Goal: Task Accomplishment & Management: Use online tool/utility

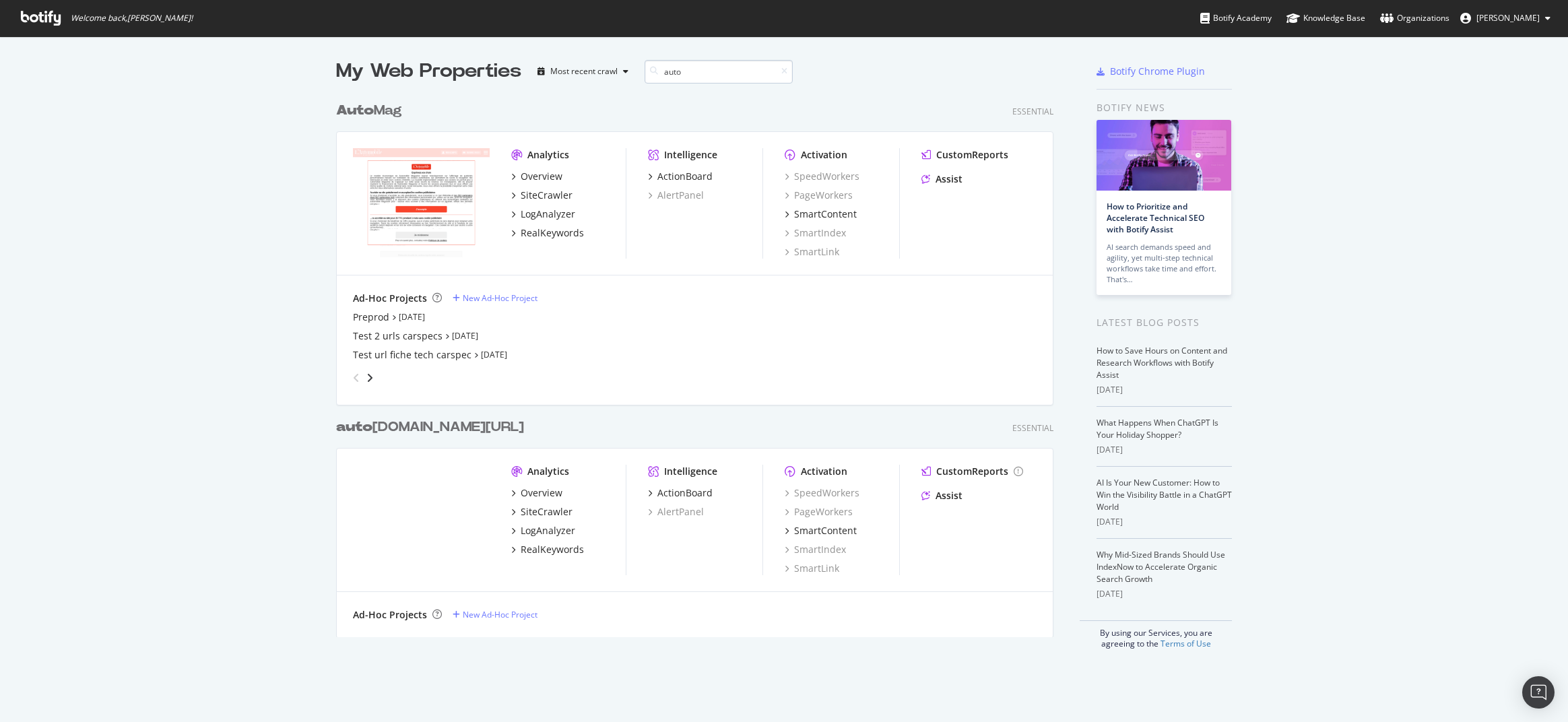
scroll to position [553, 728]
type input "auto"
click at [536, 175] on div "Overview" at bounding box center [541, 176] width 42 height 13
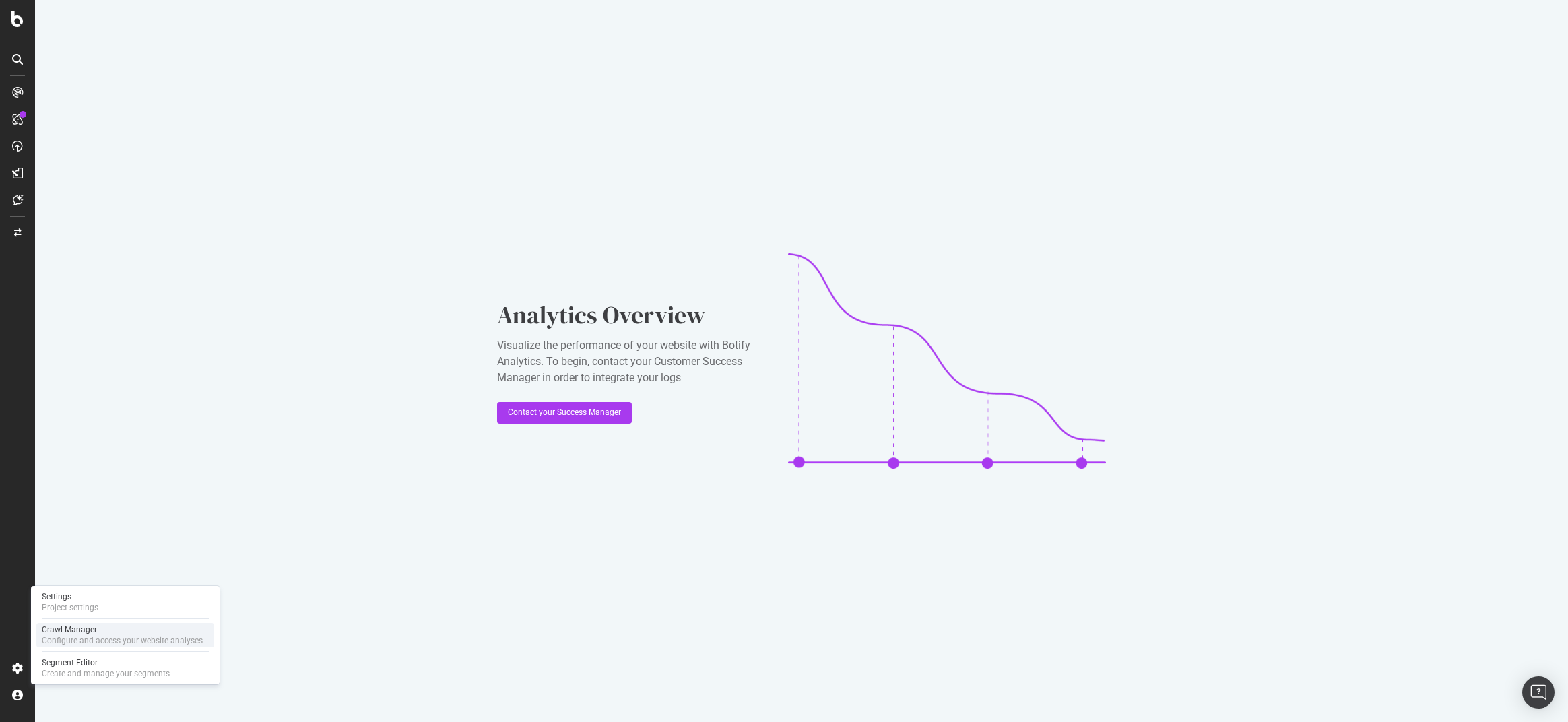
click at [72, 627] on div "Crawl Manager" at bounding box center [122, 630] width 161 height 11
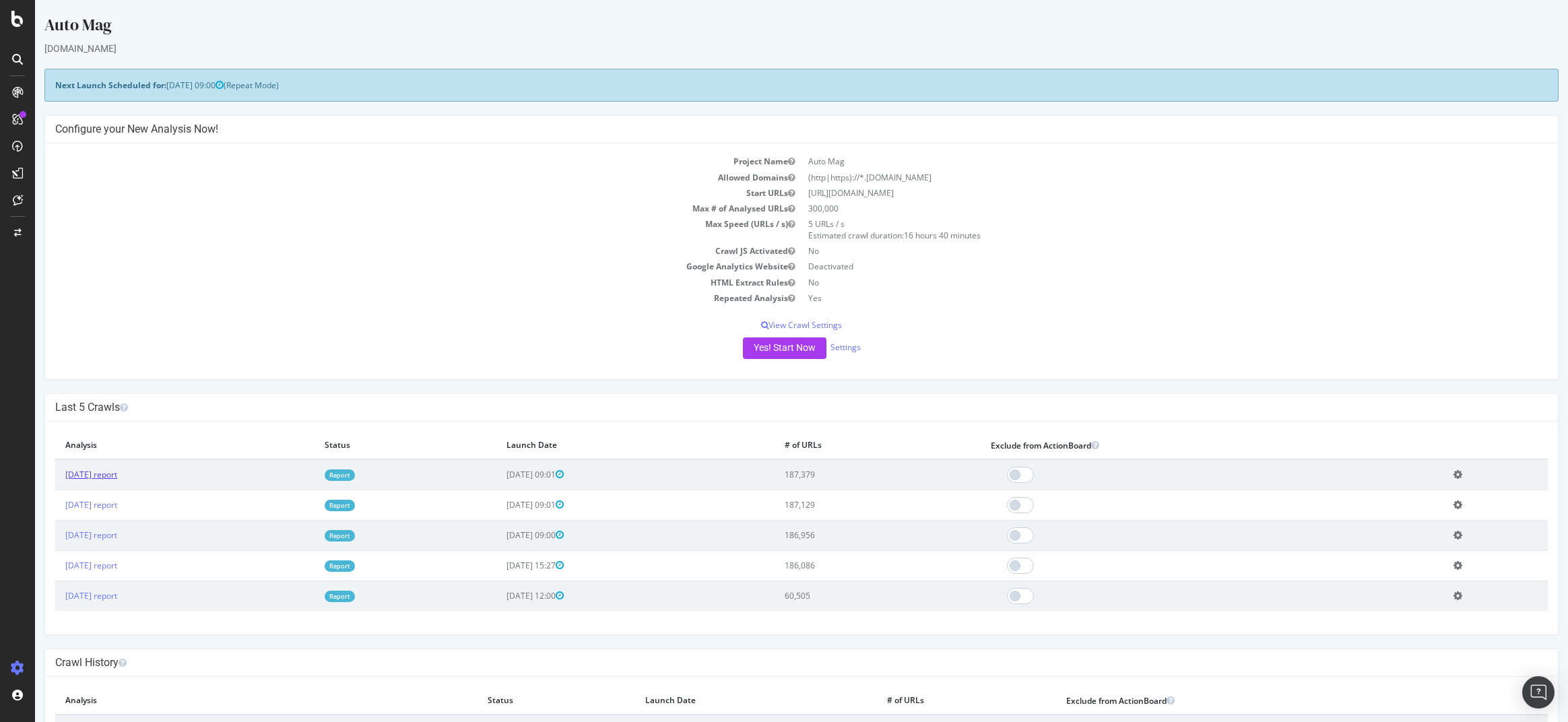
click at [117, 479] on link "[DATE] report" at bounding box center [91, 475] width 52 height 12
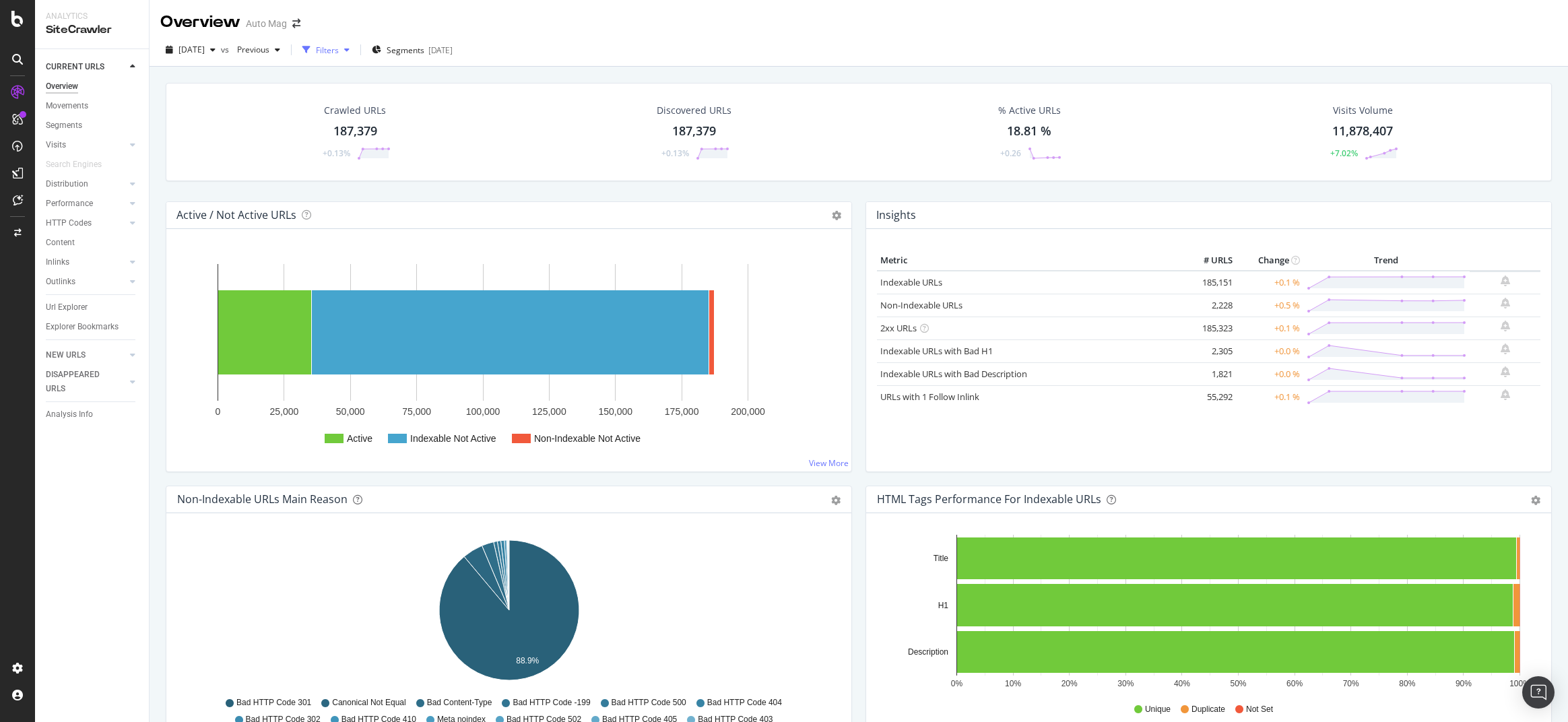
click at [338, 50] on div "Filters" at bounding box center [327, 50] width 23 height 12
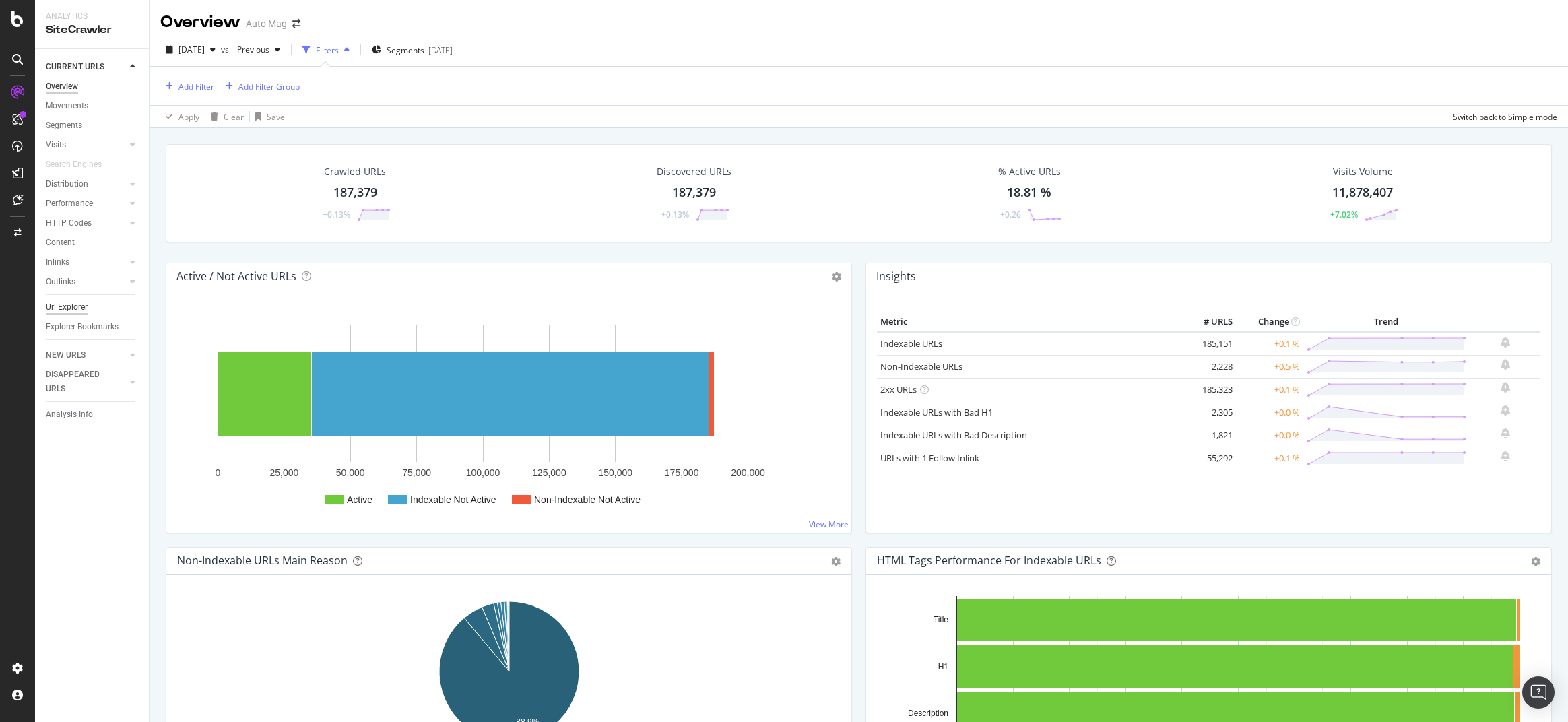
click at [56, 307] on div "Url Explorer" at bounding box center [66, 308] width 42 height 14
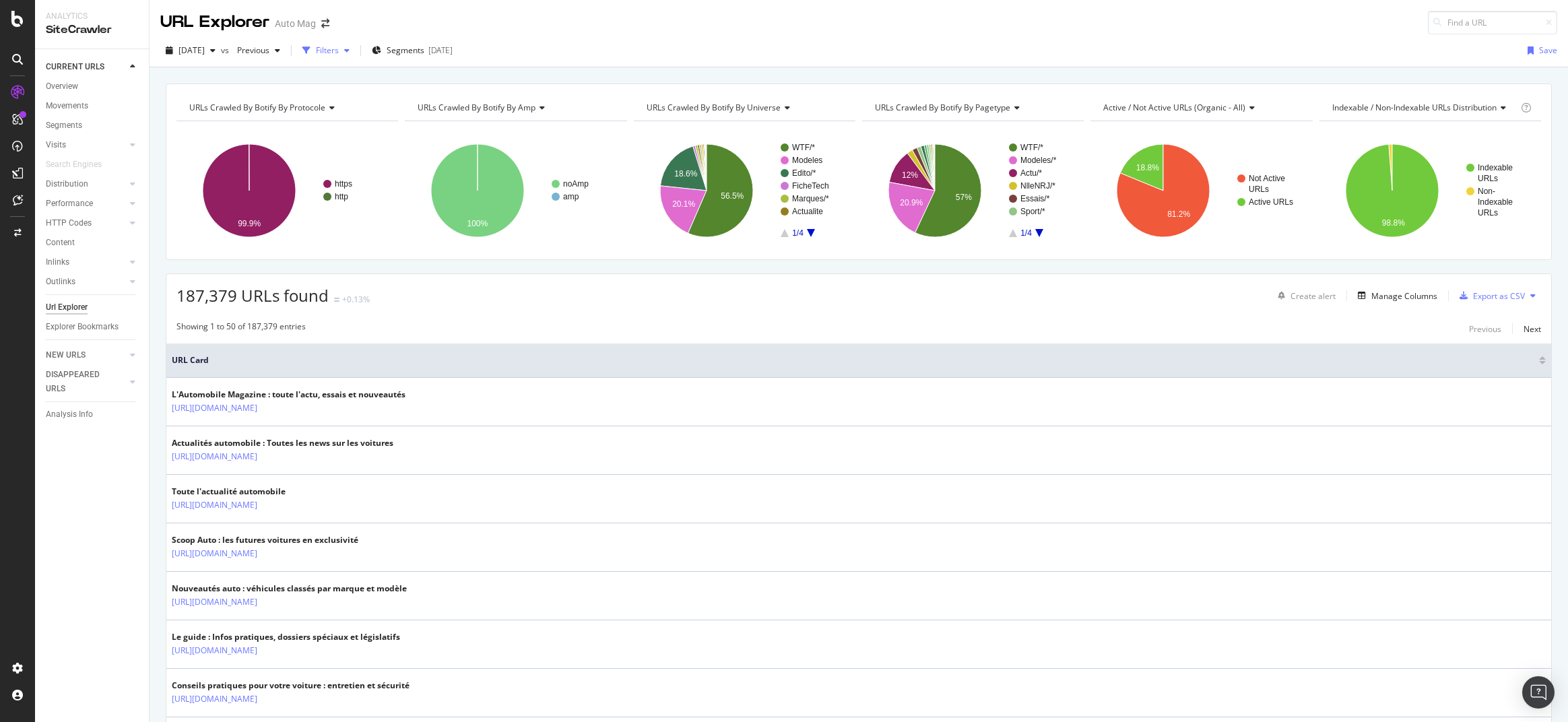
click at [338, 50] on div "Filters" at bounding box center [327, 50] width 23 height 12
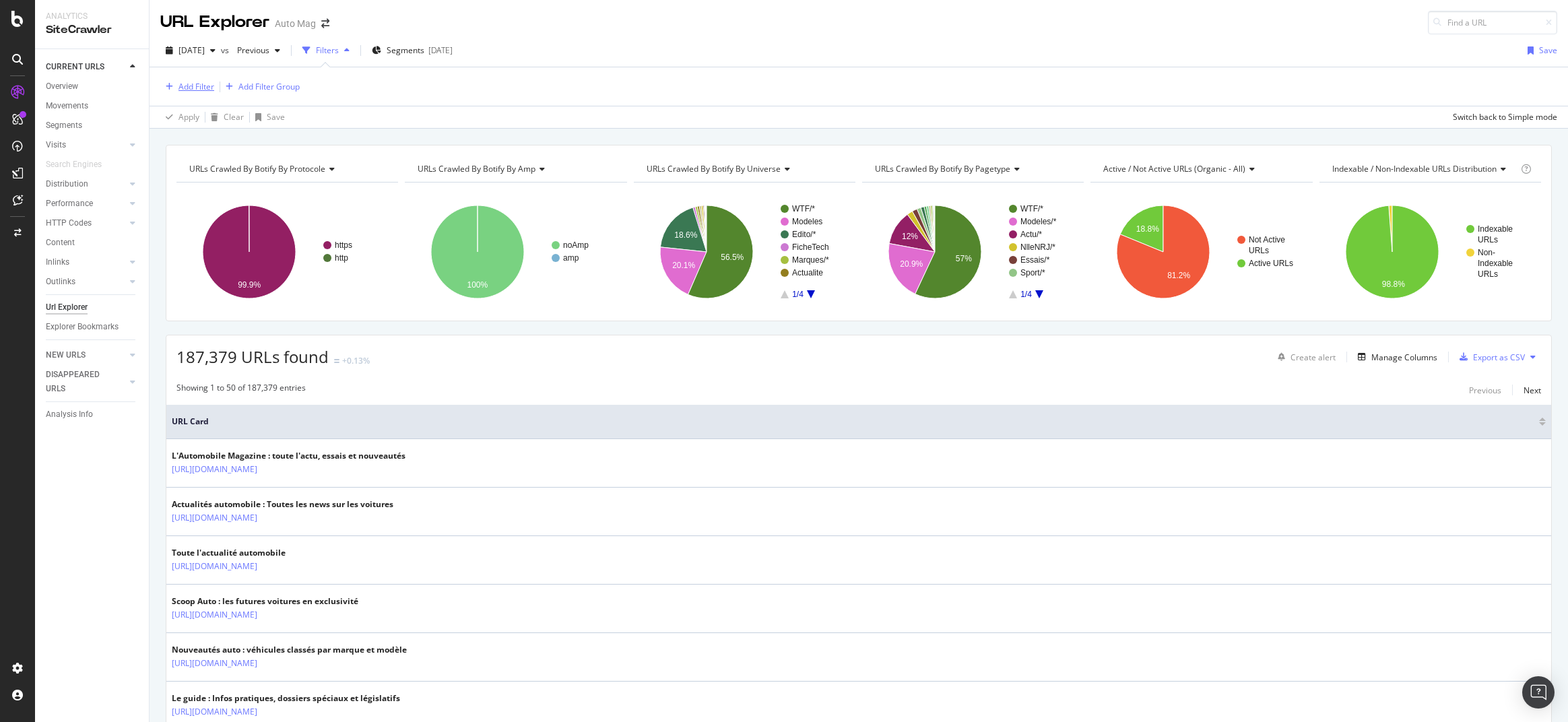
click at [193, 87] on div "Add Filter" at bounding box center [196, 87] width 35 height 12
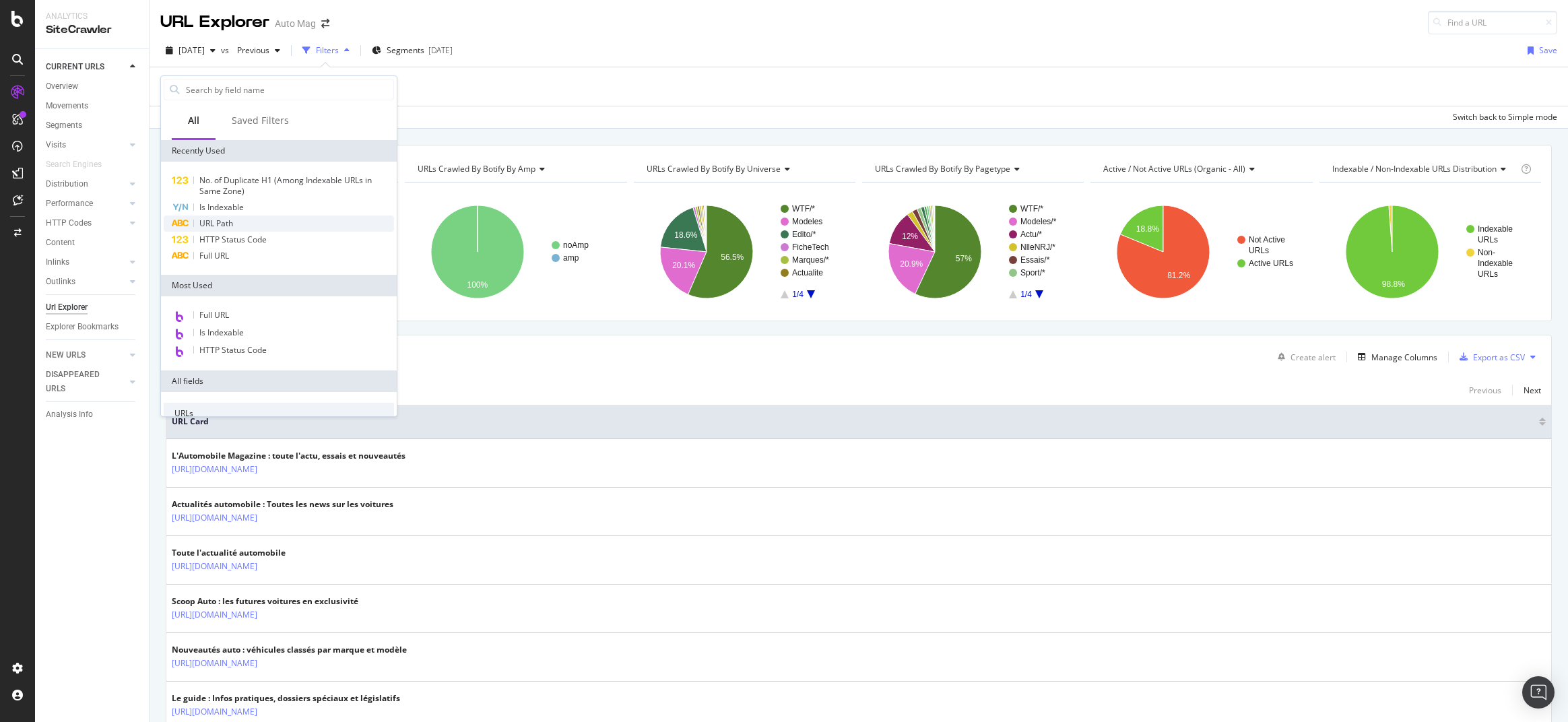
click at [237, 227] on div "URL Path" at bounding box center [279, 224] width 231 height 17
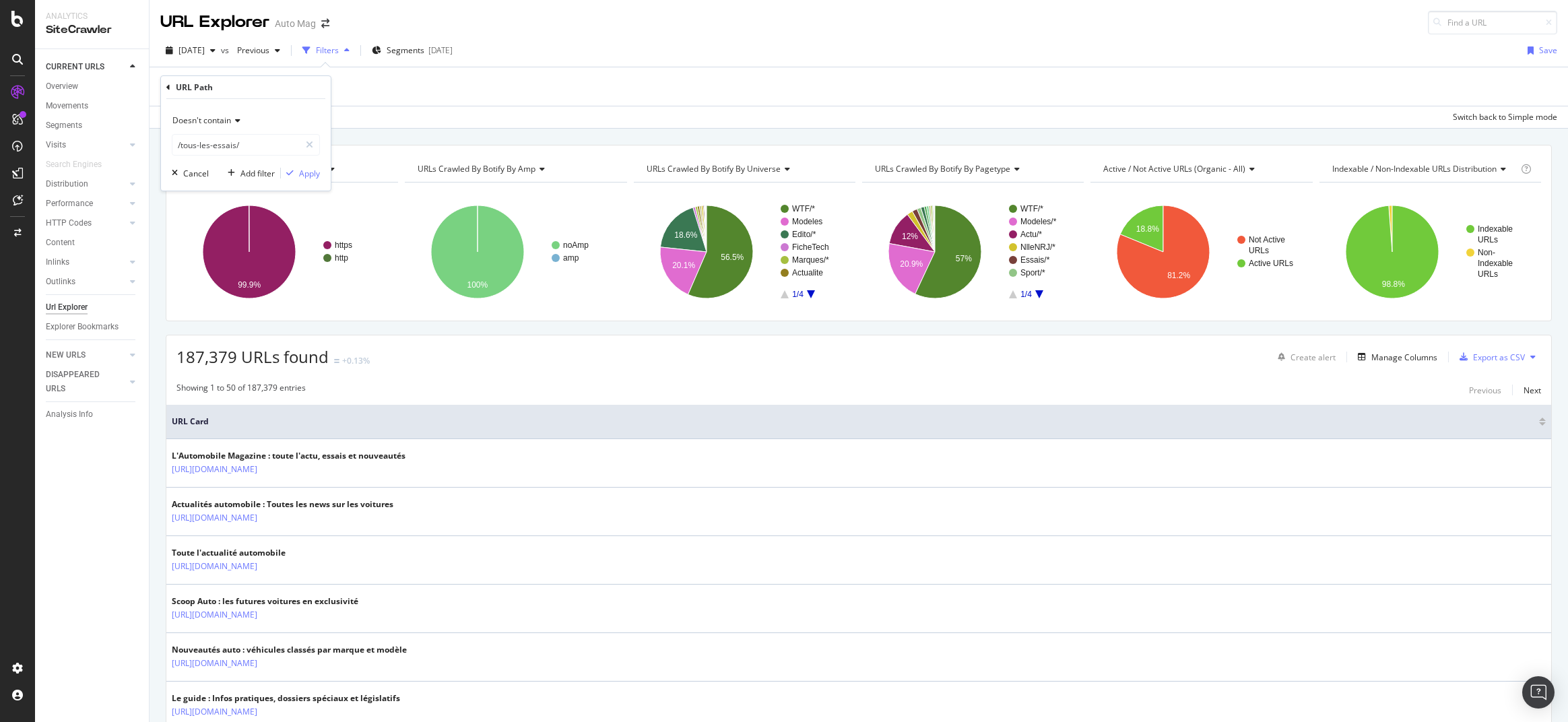
click at [237, 117] on icon at bounding box center [235, 120] width 9 height 8
click at [198, 250] on span "Contains" at bounding box center [195, 254] width 33 height 12
click at [249, 147] on input "/tous-les-essais/" at bounding box center [236, 144] width 128 height 21
type input "/marque/"
click at [315, 172] on div "Apply" at bounding box center [309, 173] width 21 height 12
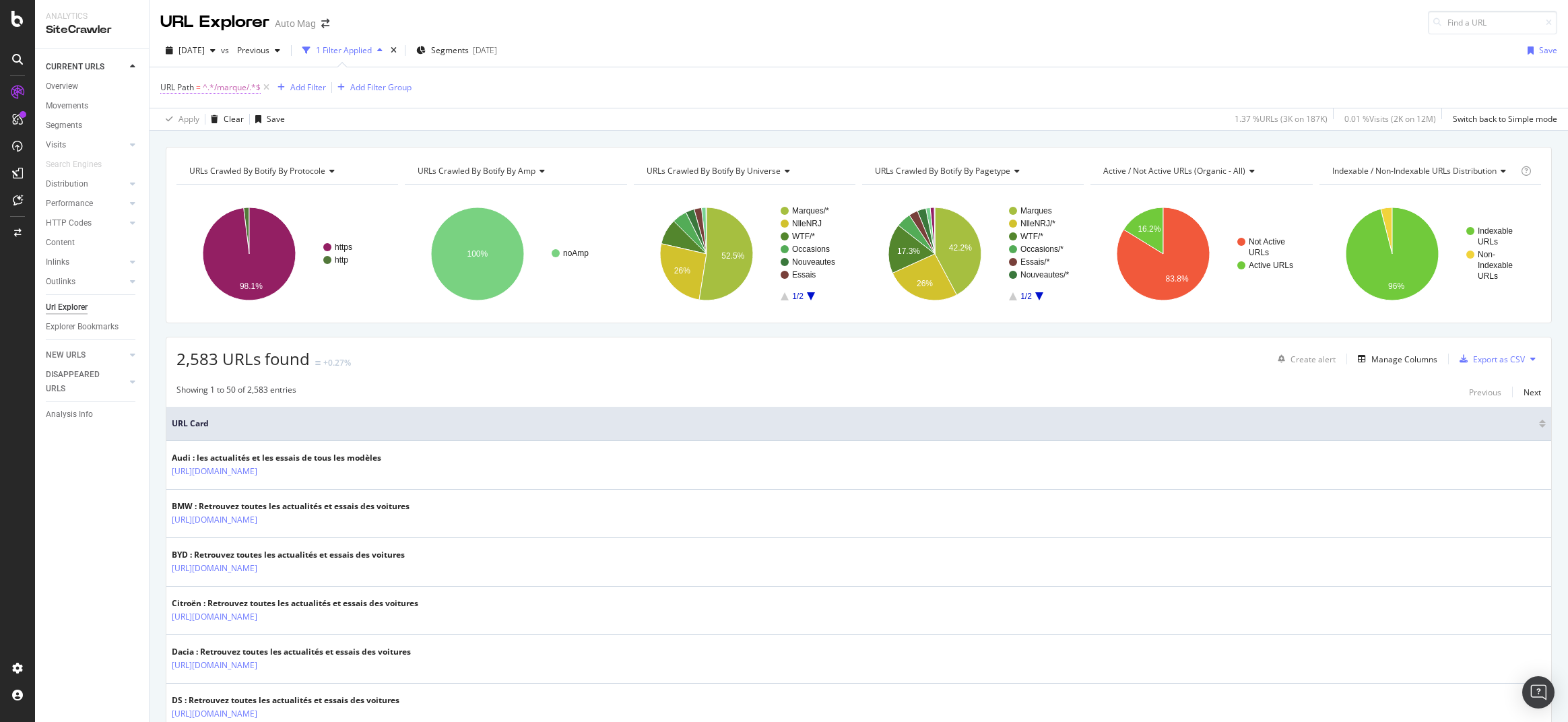
click at [242, 91] on span "^.*/marque/.*$" at bounding box center [232, 87] width 58 height 19
click at [209, 119] on icon at bounding box center [210, 119] width 9 height 8
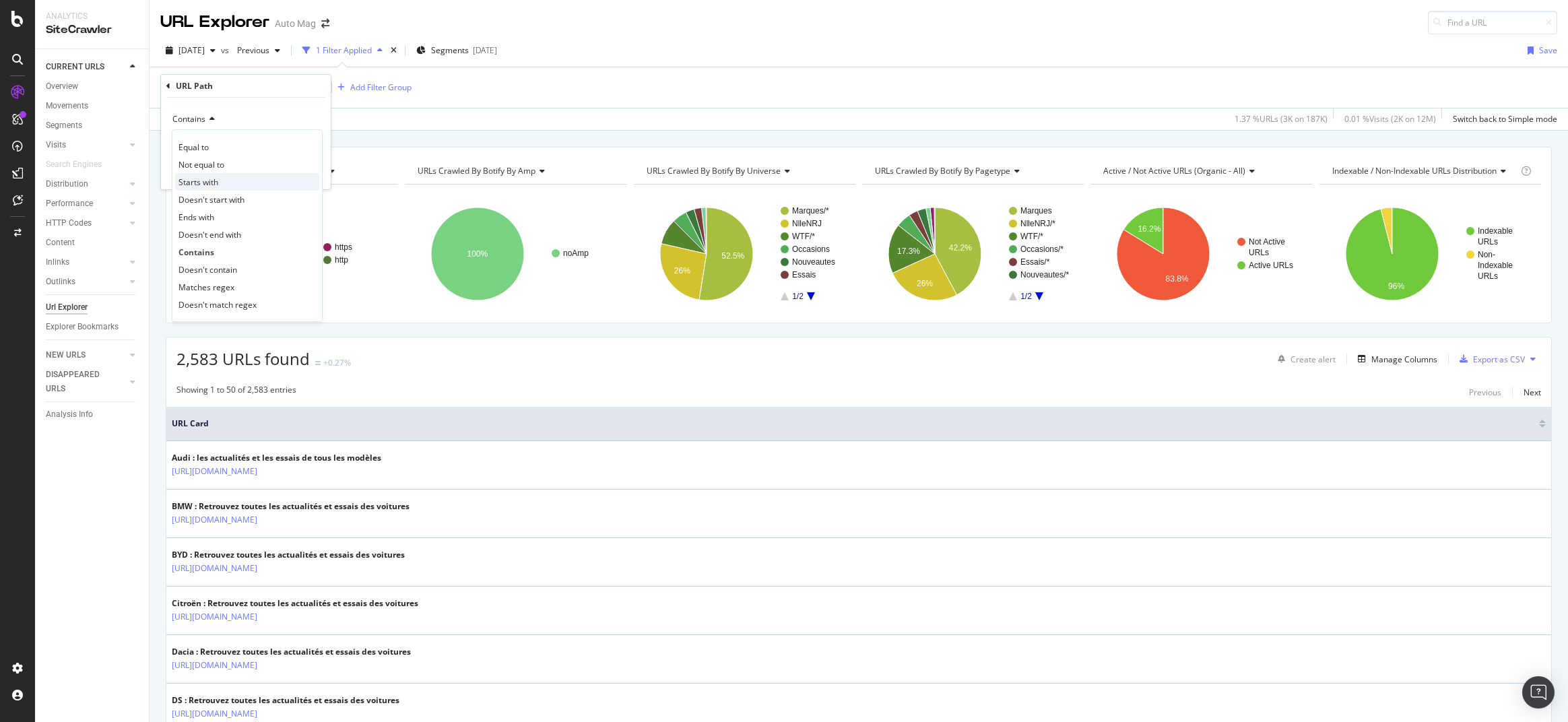
click at [202, 180] on span "Starts with" at bounding box center [198, 182] width 39 height 12
click at [312, 172] on div "Apply" at bounding box center [309, 172] width 21 height 12
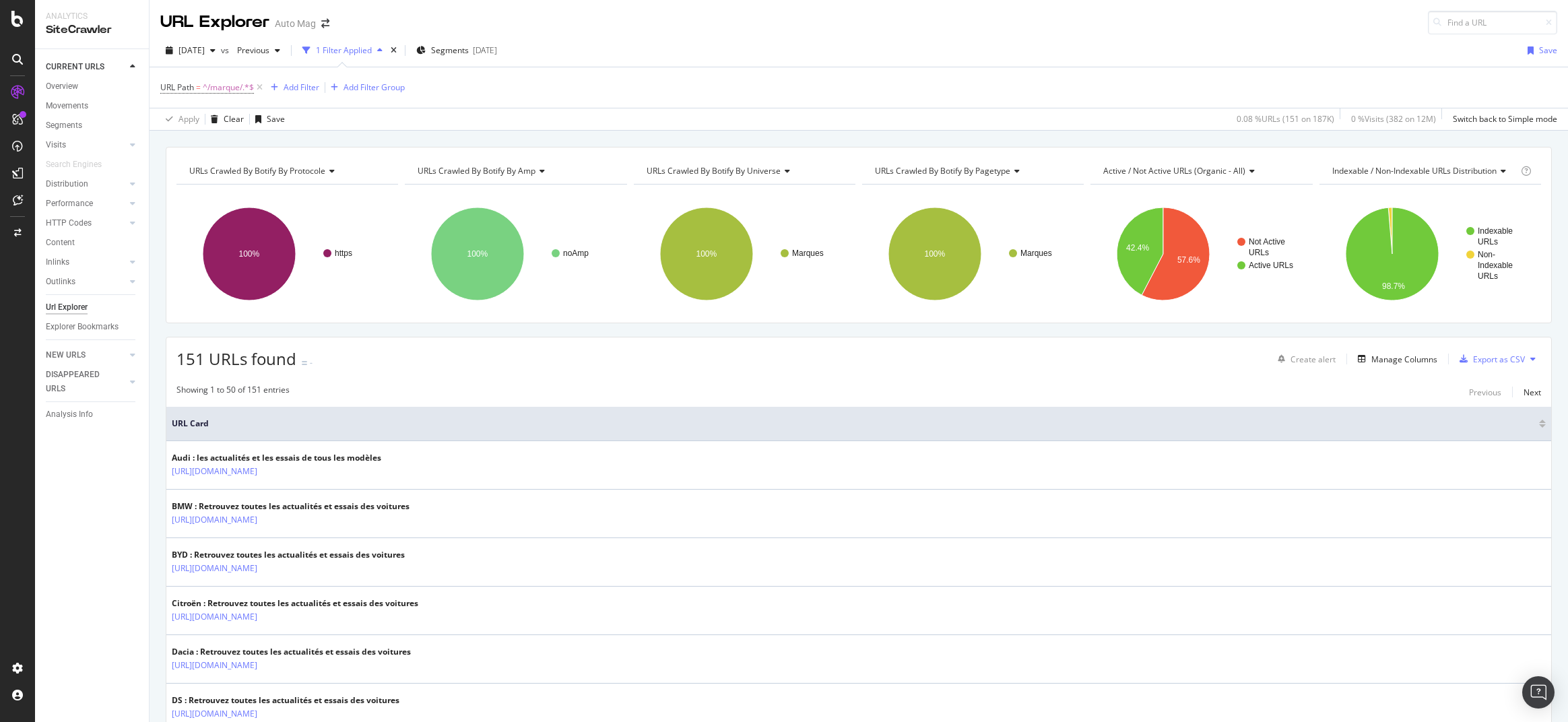
click at [1536, 358] on button at bounding box center [1533, 358] width 17 height 21
click at [1371, 413] on th "URL Card" at bounding box center [858, 424] width 1385 height 35
click at [1390, 365] on div "Manage Columns" at bounding box center [1404, 359] width 66 height 12
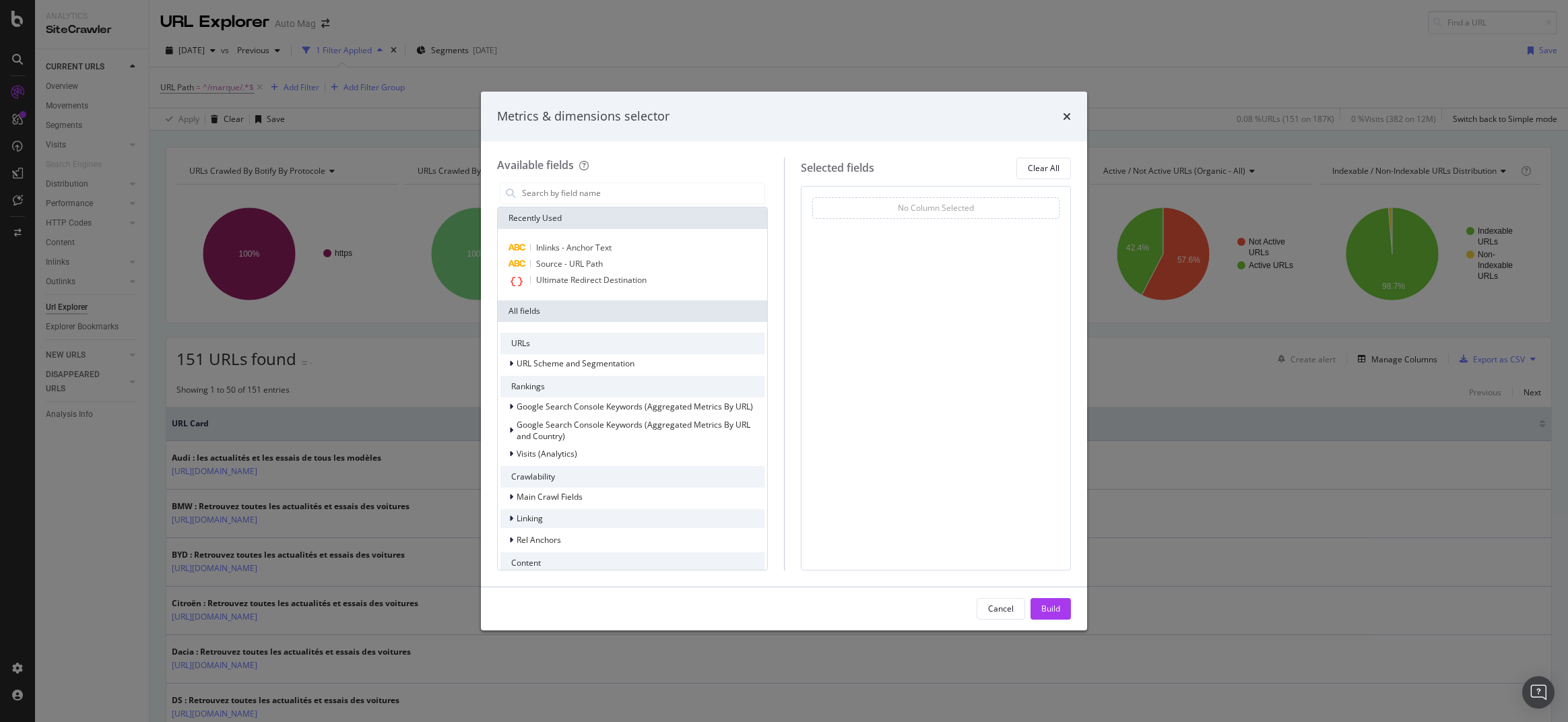
click at [510, 515] on icon "modal" at bounding box center [511, 519] width 4 height 8
click at [510, 515] on icon "modal" at bounding box center [511, 519] width 6 height 8
click at [512, 366] on icon "modal" at bounding box center [511, 364] width 4 height 8
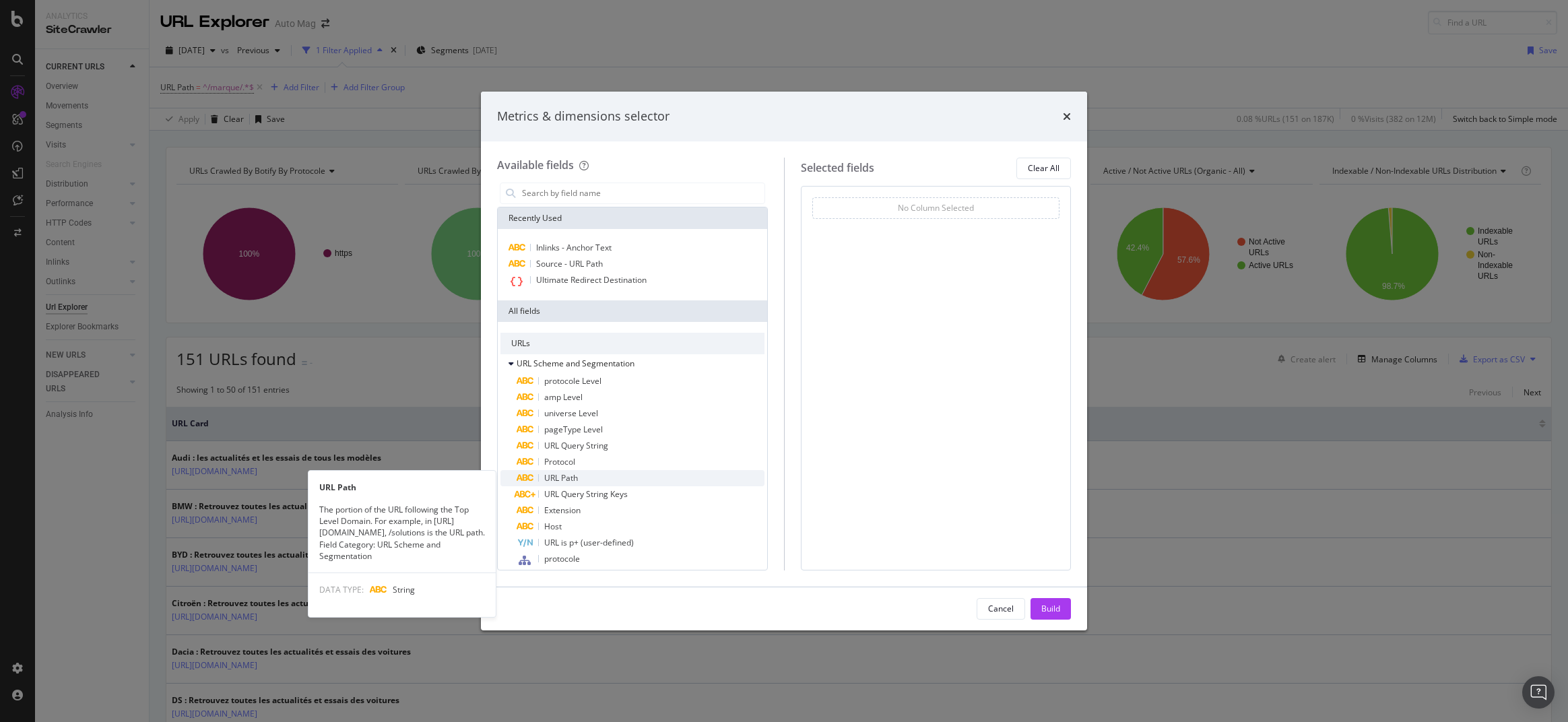
click at [571, 477] on span "URL Path" at bounding box center [560, 478] width 34 height 12
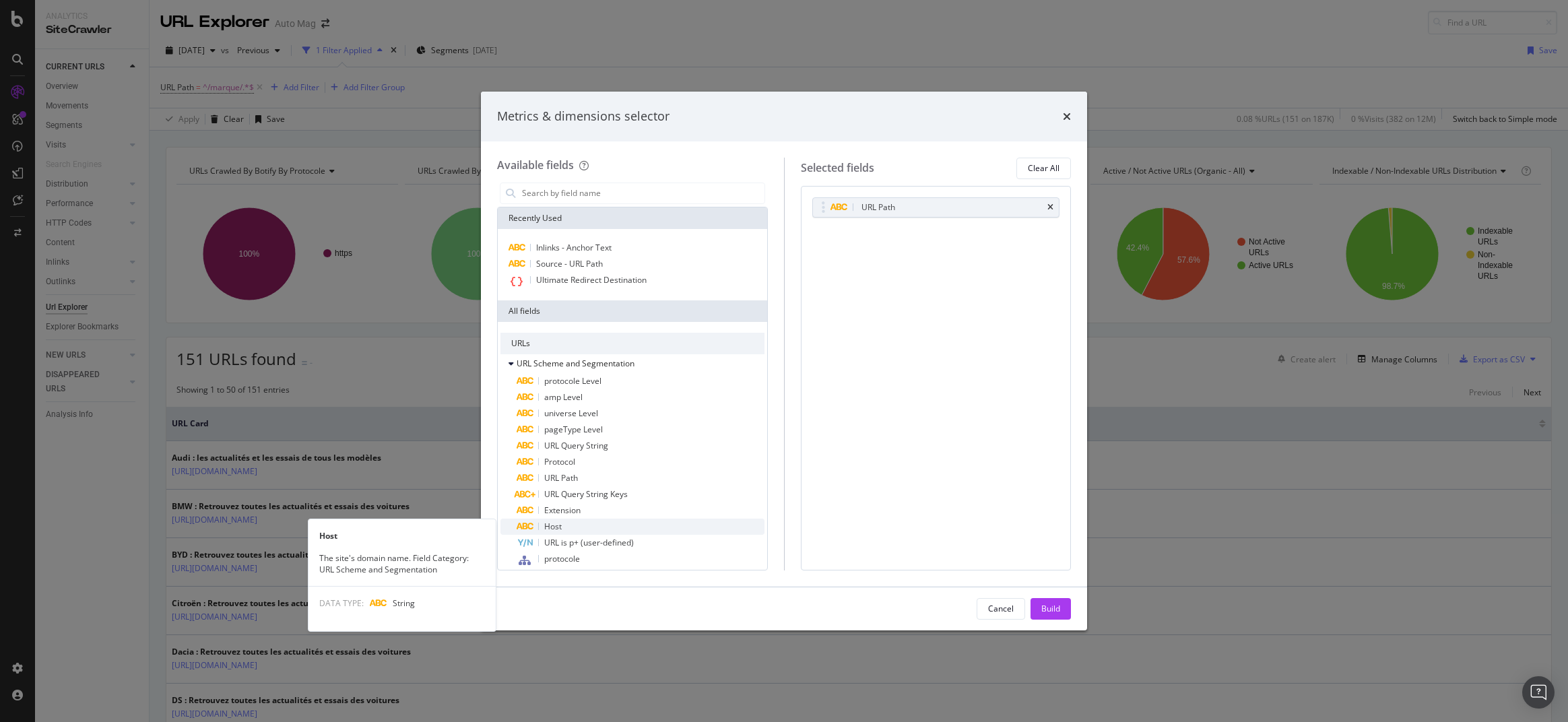
click at [564, 526] on div "Host" at bounding box center [640, 527] width 248 height 17
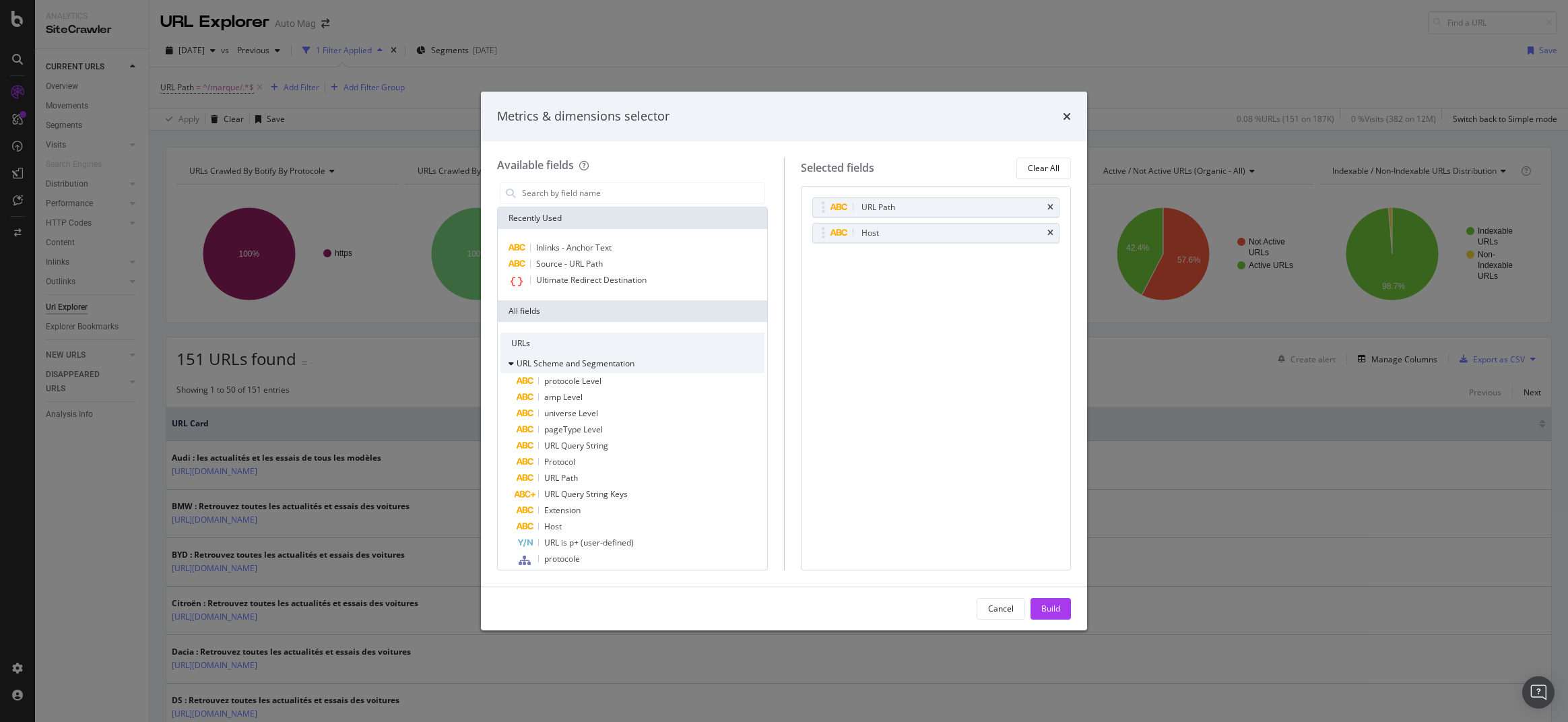
click at [511, 362] on icon "modal" at bounding box center [511, 364] width 6 height 8
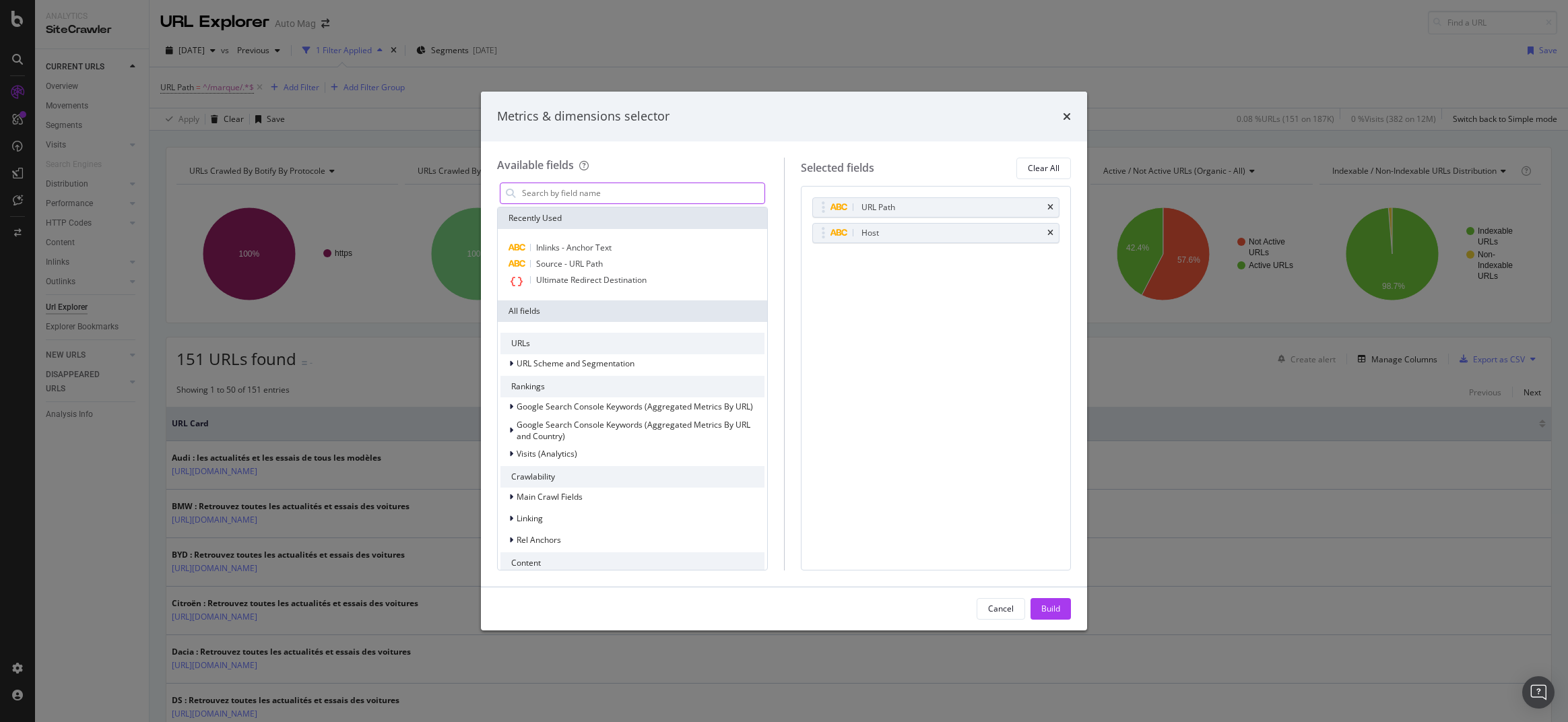
click at [530, 192] on input "modal" at bounding box center [642, 194] width 244 height 20
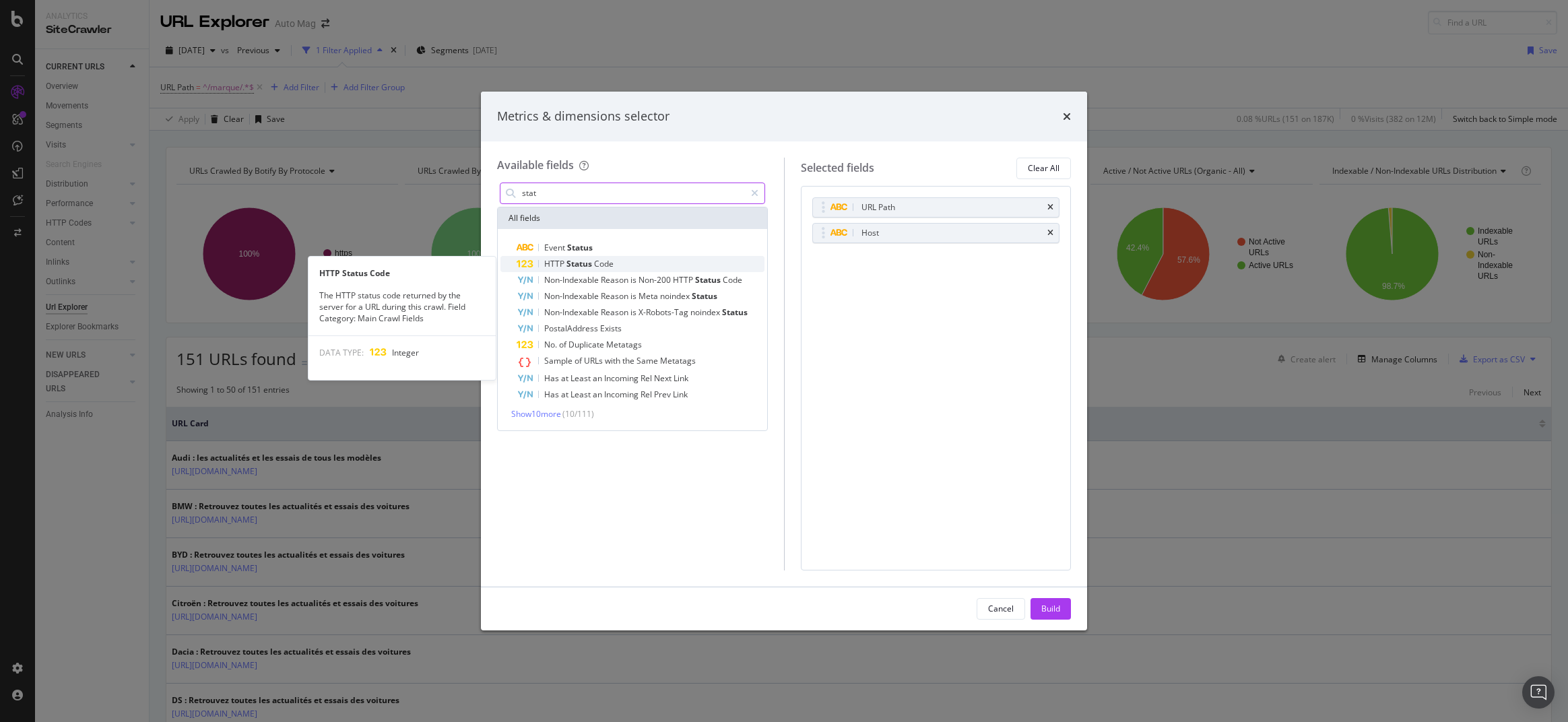
type input "stat"
click at [554, 259] on span "HTTP" at bounding box center [555, 264] width 22 height 12
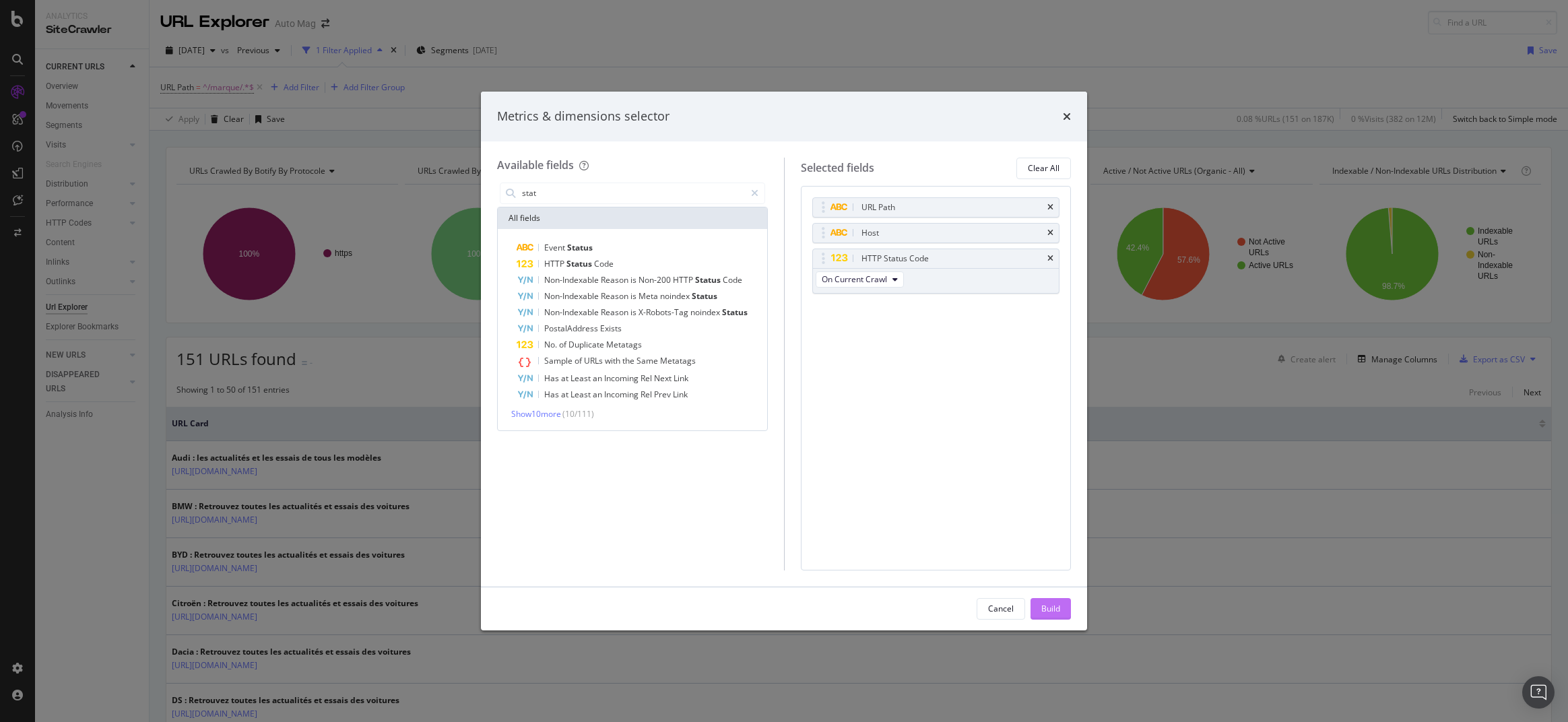
click at [1049, 609] on div "Build" at bounding box center [1051, 609] width 19 height 12
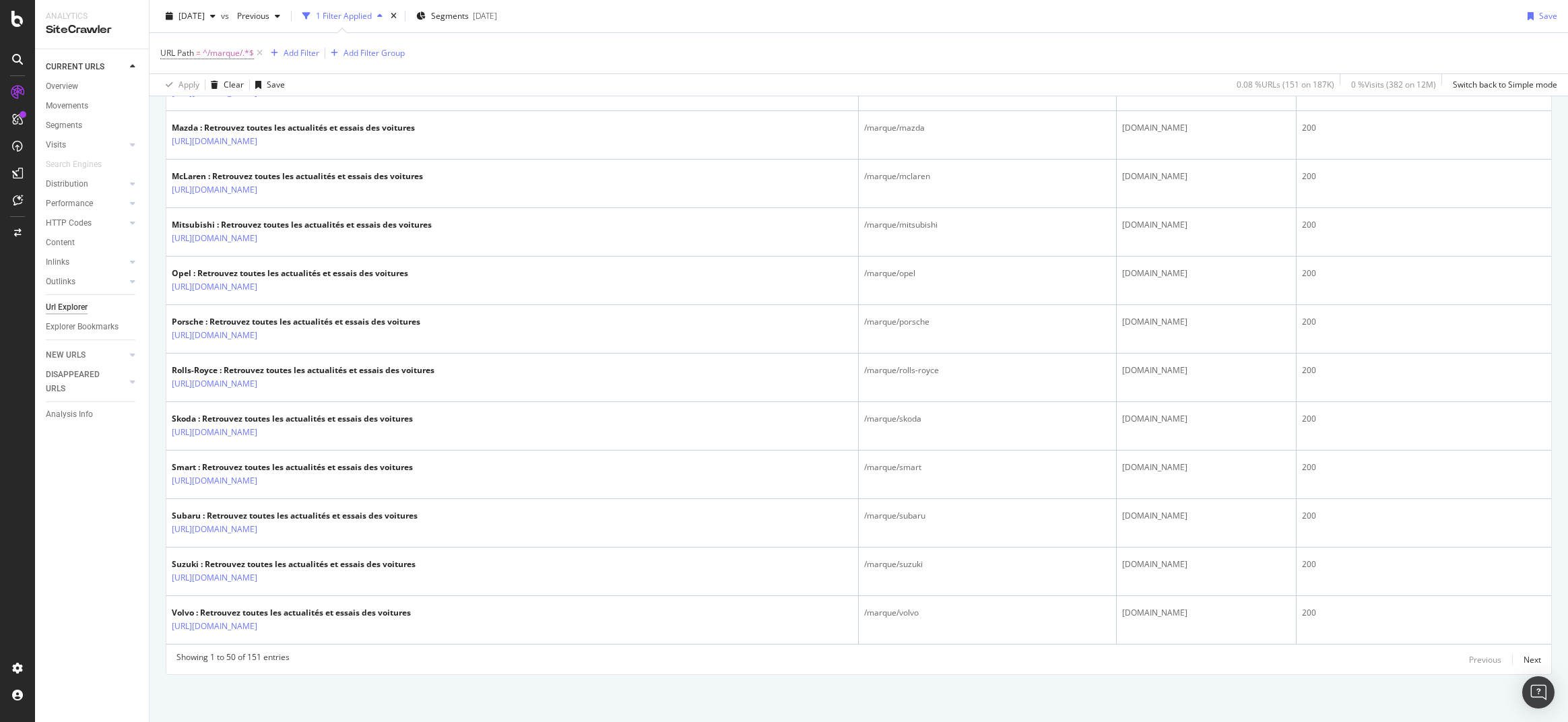
scroll to position [2220, 0]
click at [1525, 657] on div "Next" at bounding box center [1532, 662] width 17 height 12
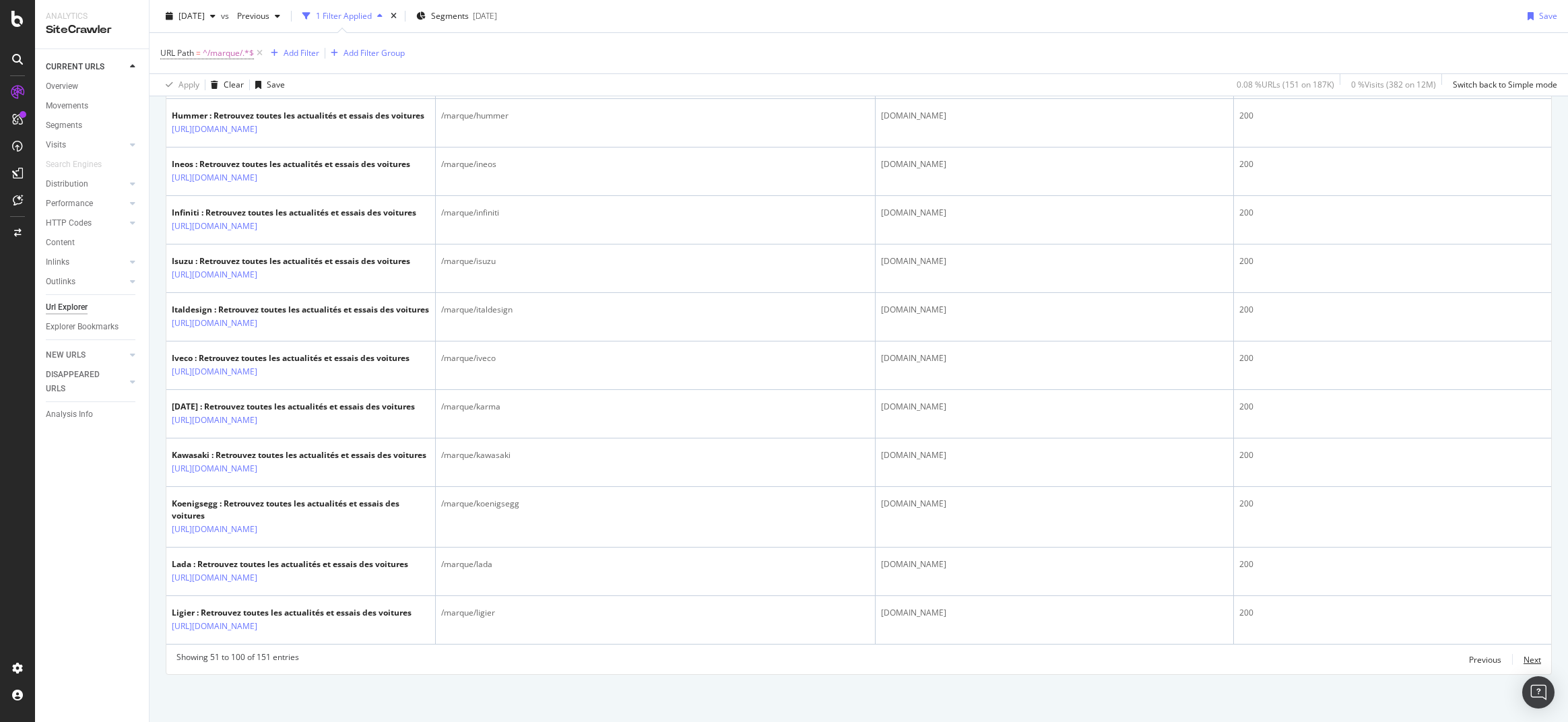
scroll to position [2703, 0]
click at [1533, 657] on div "Next" at bounding box center [1532, 660] width 17 height 12
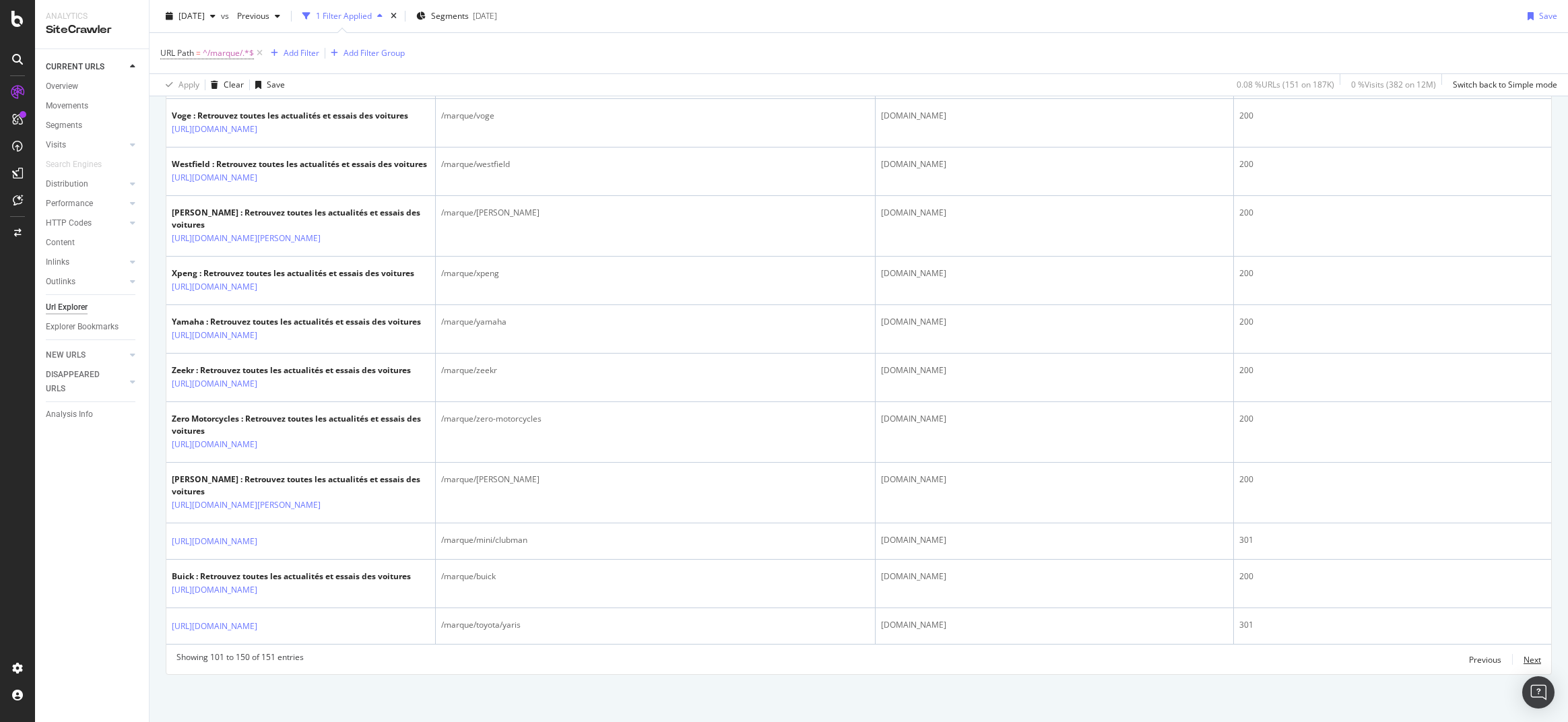
scroll to position [2602, 0]
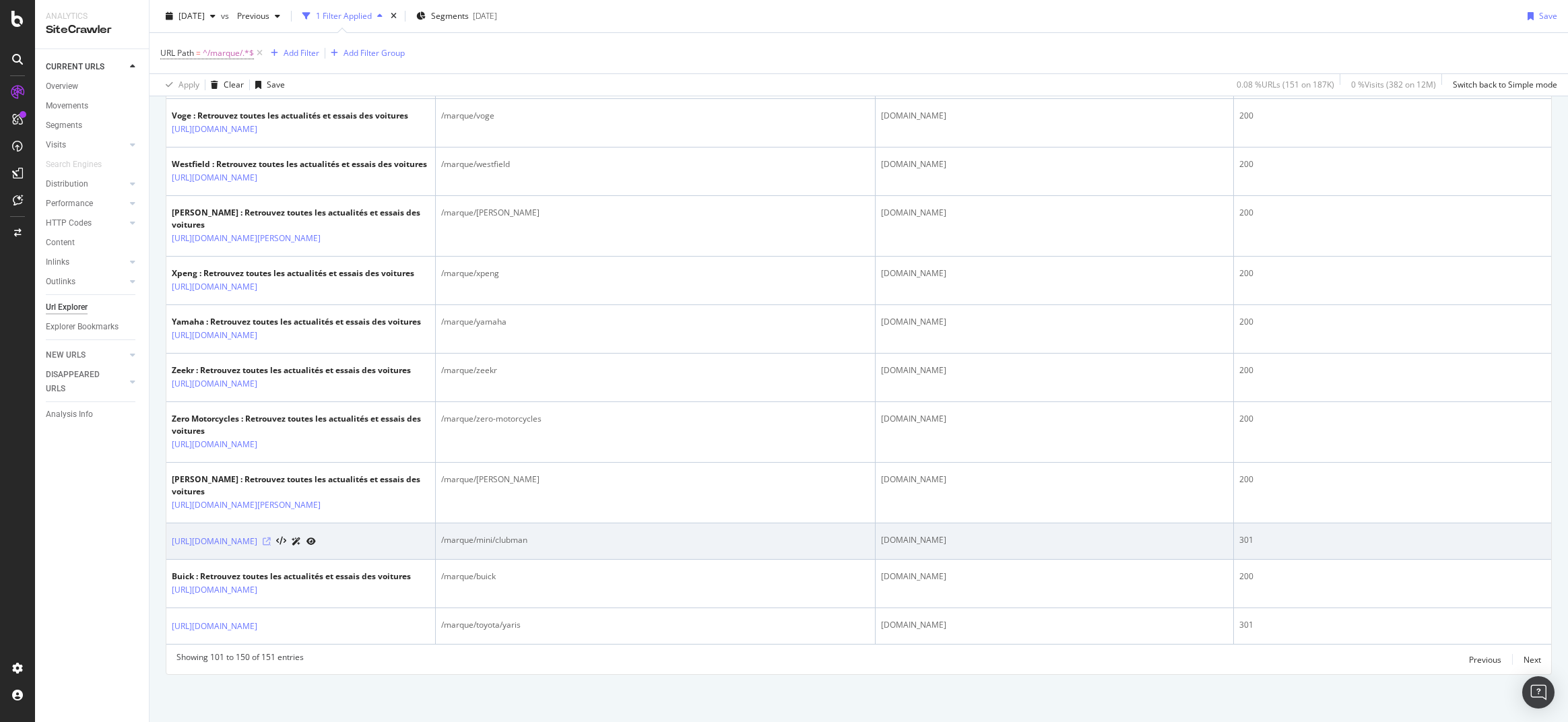
click at [271, 538] on icon at bounding box center [267, 542] width 8 height 8
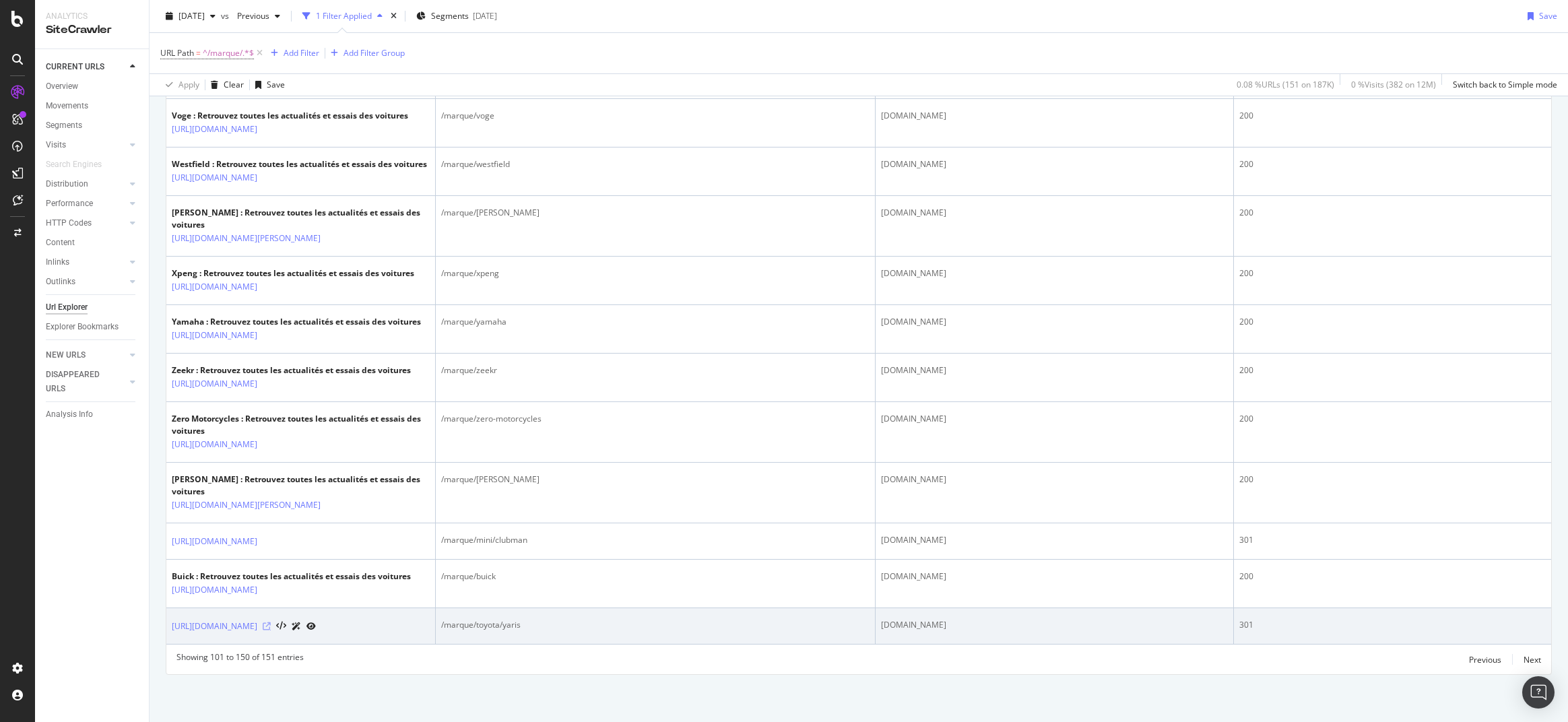
click at [271, 623] on icon at bounding box center [267, 627] width 8 height 8
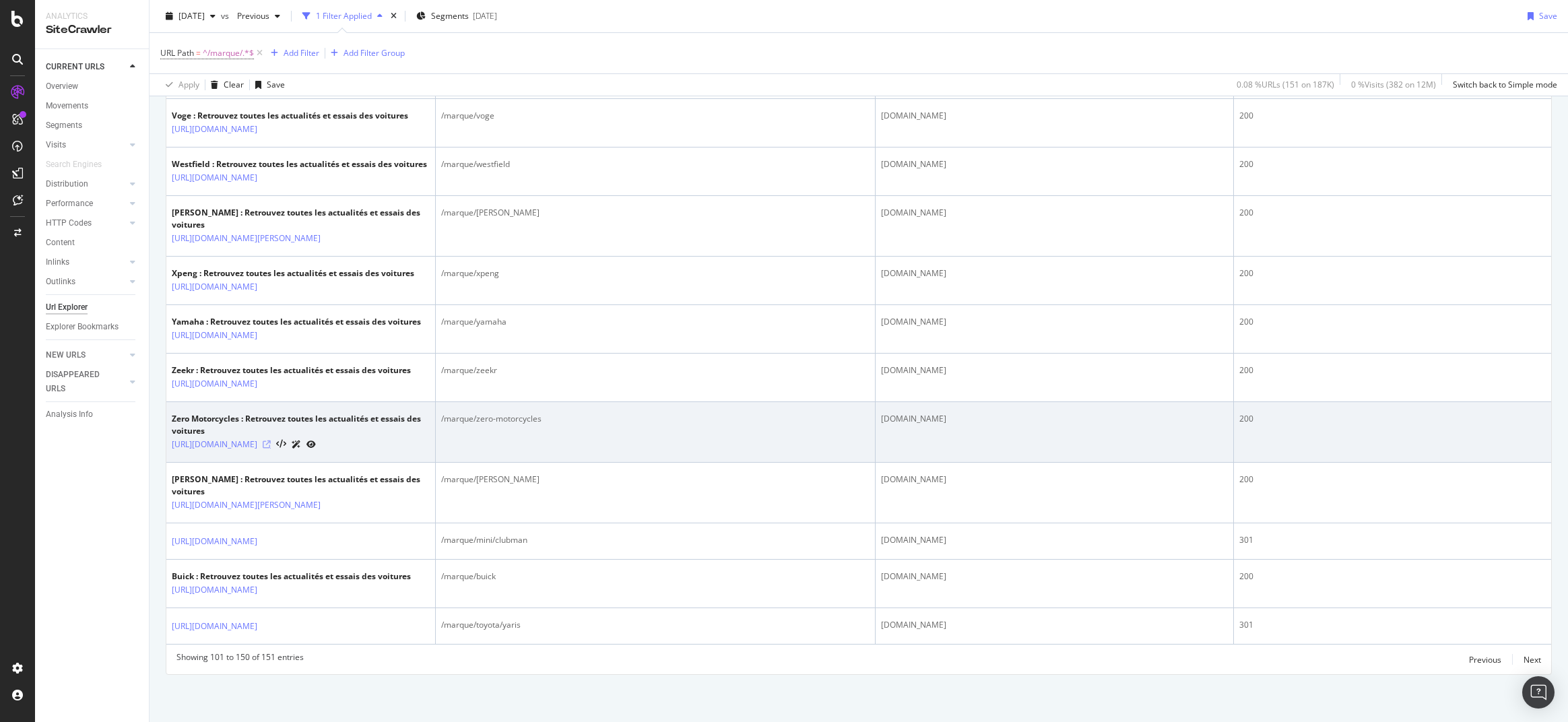
click at [271, 441] on icon at bounding box center [267, 445] width 8 height 8
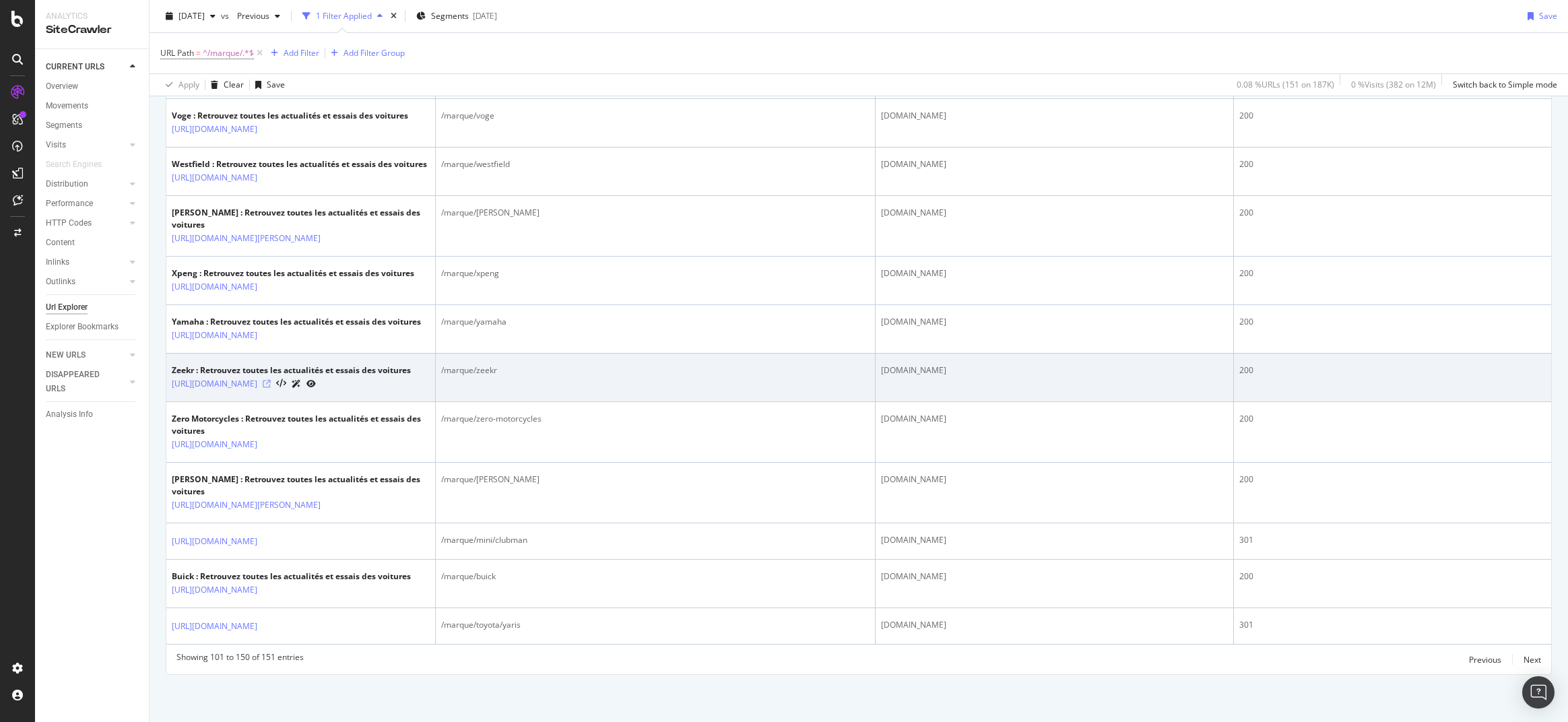
click at [271, 380] on icon at bounding box center [267, 384] width 8 height 8
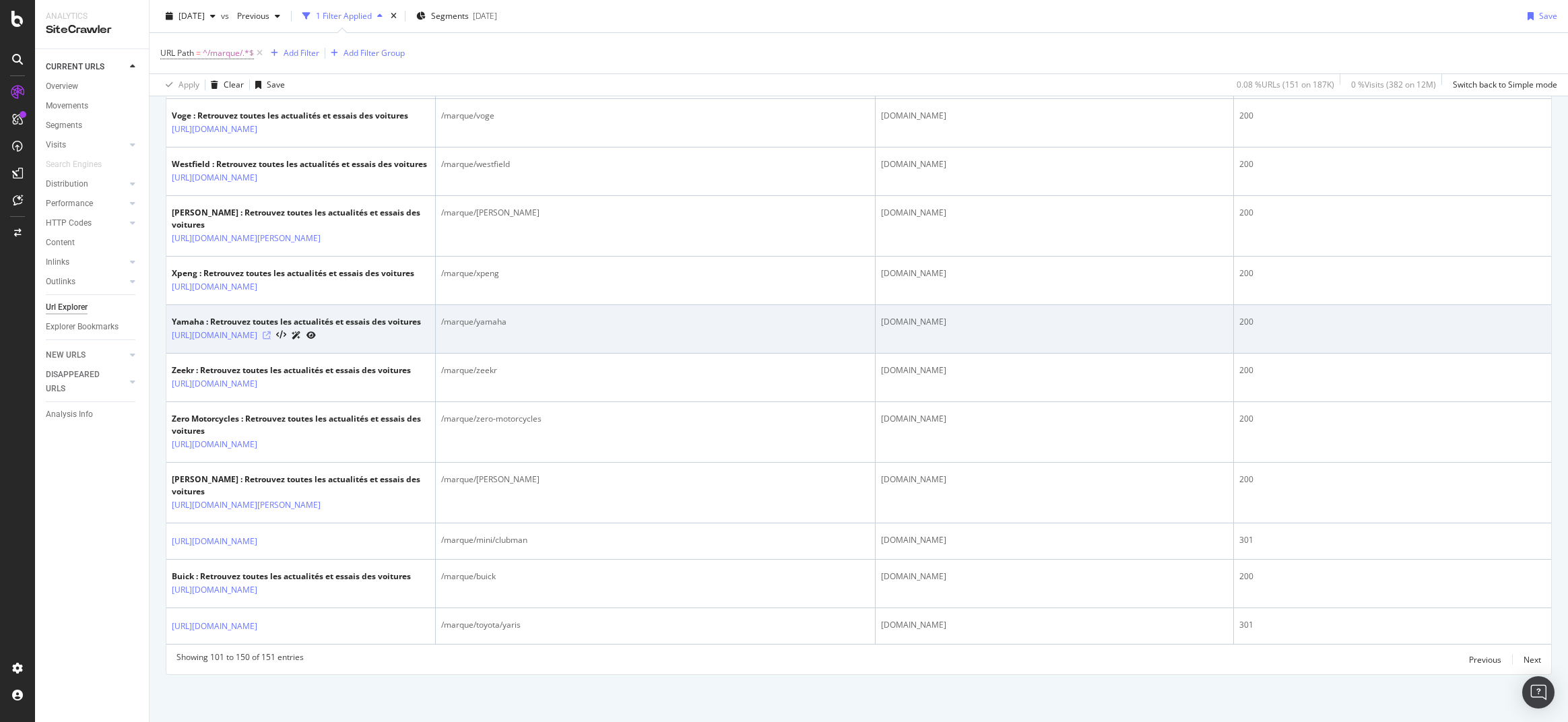
click at [271, 331] on icon at bounding box center [267, 335] width 8 height 8
